Goal: Check status: Check status

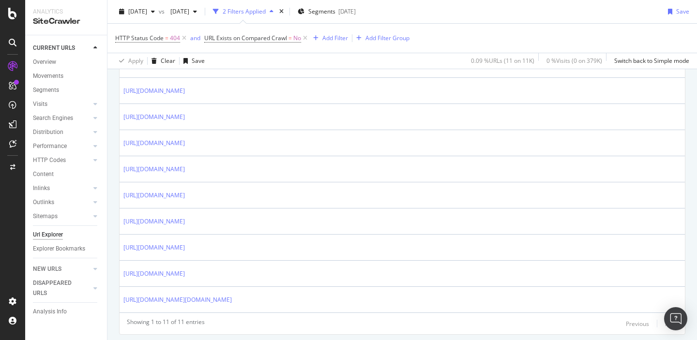
scroll to position [318, 0]
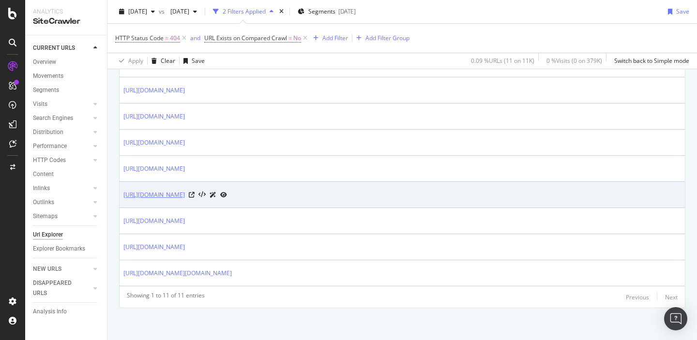
drag, startPoint x: 245, startPoint y: 203, endPoint x: 213, endPoint y: 194, distance: 32.8
click at [213, 194] on td "[URL][DOMAIN_NAME]" at bounding box center [403, 195] width 566 height 26
copy link "/?p=104522"
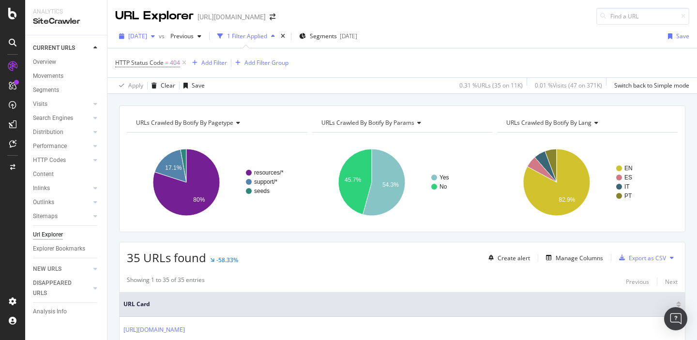
click at [159, 39] on div "button" at bounding box center [153, 36] width 12 height 6
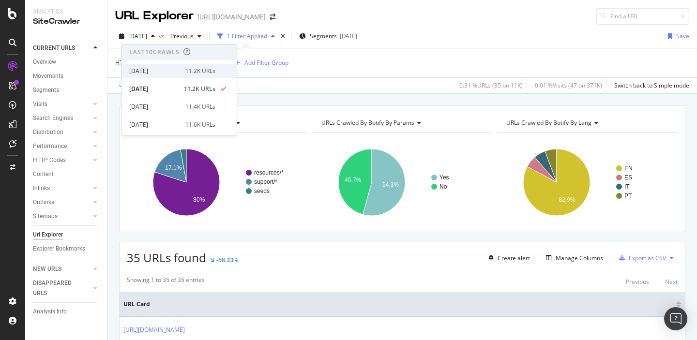
click at [160, 73] on div "[DATE]" at bounding box center [154, 71] width 50 height 9
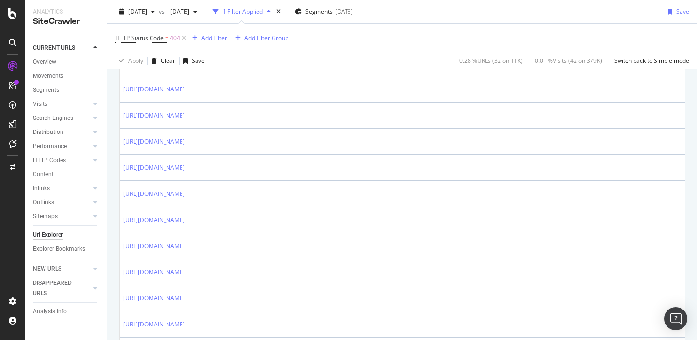
scroll to position [758, 0]
